Goal: Task Accomplishment & Management: Manage account settings

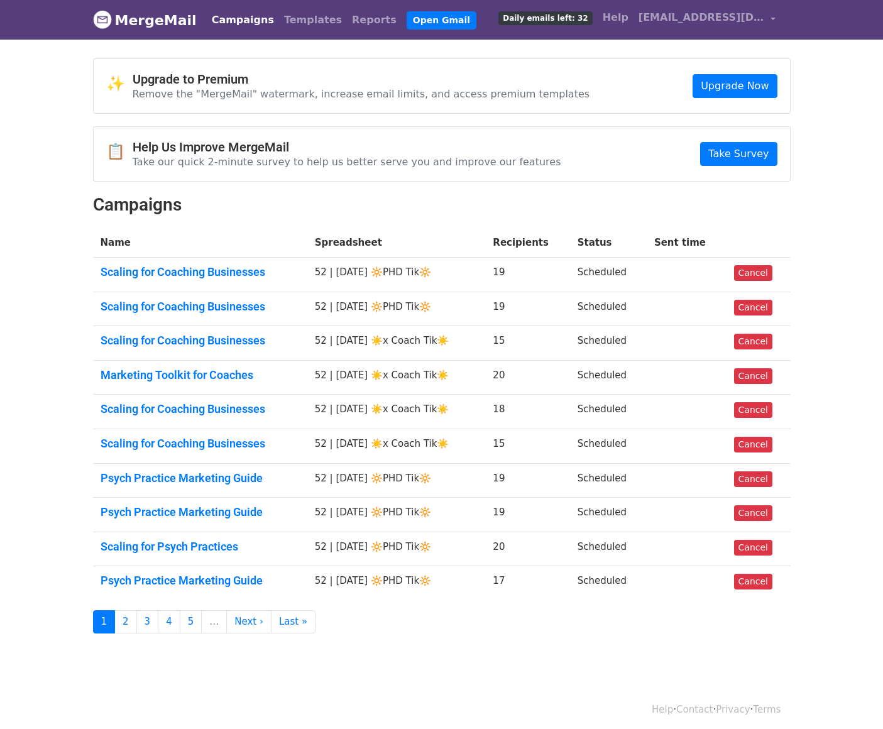
click at [573, 211] on h2 "Campaigns" at bounding box center [442, 204] width 698 height 21
click at [226, 19] on link "Campaigns" at bounding box center [243, 20] width 72 height 25
click at [243, 447] on link "Scaling for Coaching Businesses" at bounding box center [200, 444] width 199 height 14
click at [761, 274] on link "Cancel" at bounding box center [753, 273] width 38 height 16
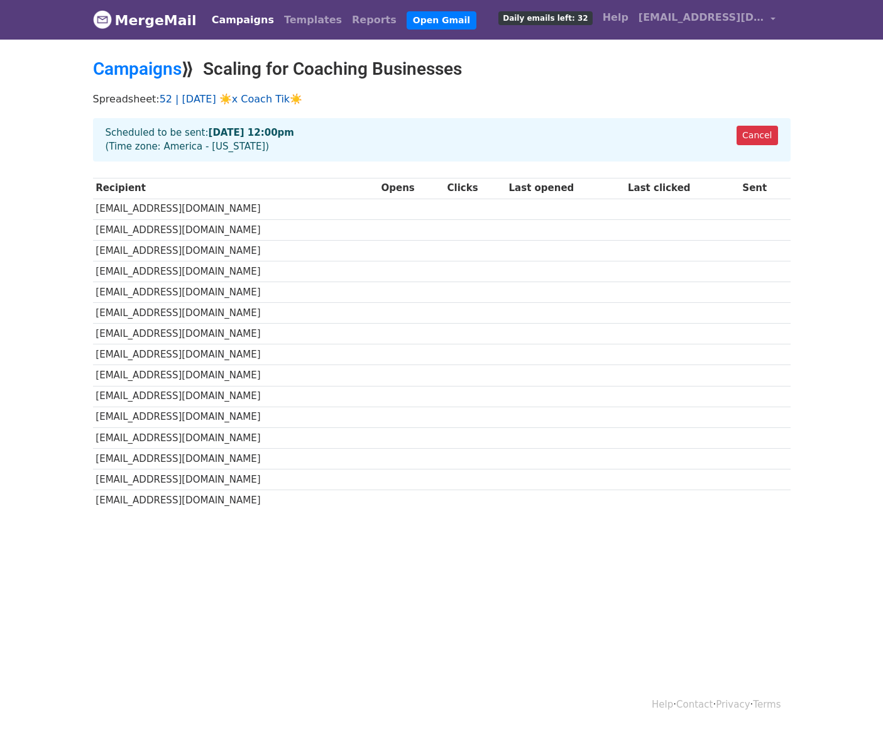
click at [244, 96] on link "52 | [DATE] ☀️x Coach Tik☀️" at bounding box center [231, 99] width 143 height 12
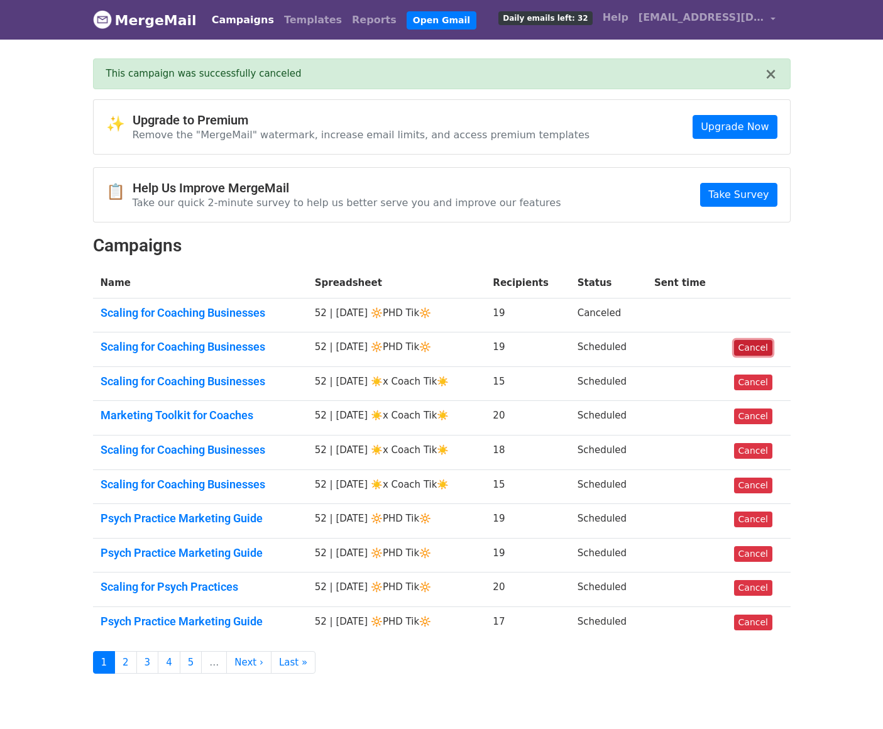
click at [744, 340] on link "Cancel" at bounding box center [753, 348] width 38 height 16
click at [187, 379] on link "Scaling for Coaching Businesses" at bounding box center [200, 382] width 199 height 14
